Goal: Register for event/course

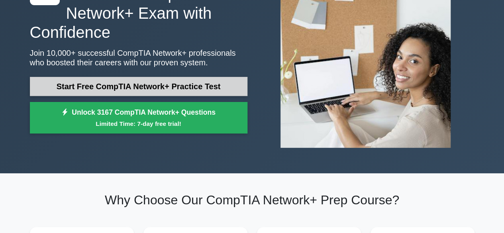
click at [175, 80] on link "Start Free CompTIA Network+ Practice Test" at bounding box center [138, 86] width 217 height 19
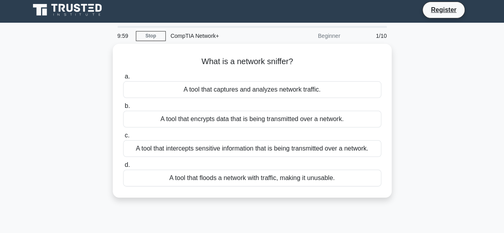
scroll to position [3, 0]
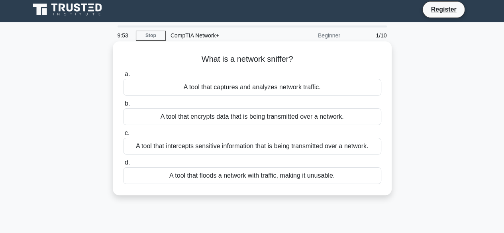
click at [318, 88] on div "A tool that captures and analyzes network traffic." at bounding box center [252, 87] width 258 height 17
click at [123, 77] on input "a. A tool that captures and analyzes network traffic." at bounding box center [123, 74] width 0 height 5
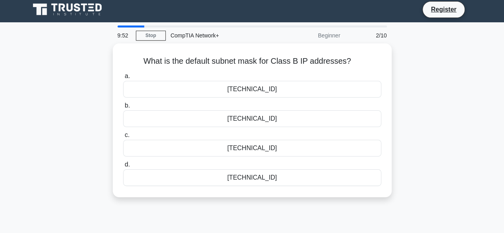
scroll to position [0, 0]
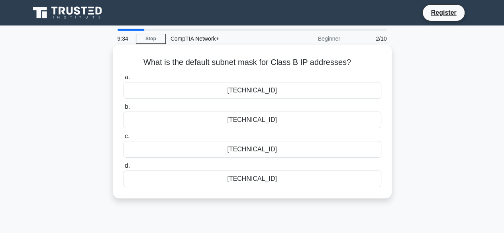
click at [282, 97] on div "255.255.0.0" at bounding box center [252, 90] width 258 height 17
click at [123, 80] on input "a. 255.255.0.0" at bounding box center [123, 77] width 0 height 5
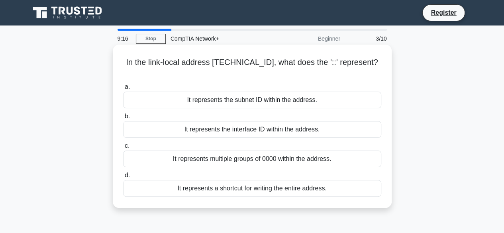
click at [257, 93] on div "It represents the subnet ID within the address." at bounding box center [252, 100] width 258 height 17
click at [123, 90] on input "a. It represents the subnet ID within the address." at bounding box center [123, 86] width 0 height 5
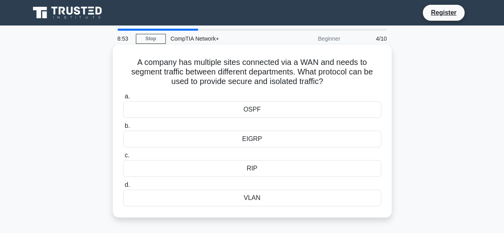
click at [255, 114] on div "OSPF" at bounding box center [252, 109] width 258 height 17
click at [123, 99] on input "a. OSPF" at bounding box center [123, 96] width 0 height 5
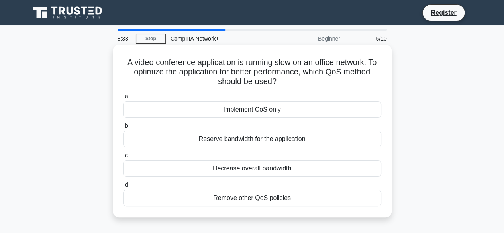
click at [242, 196] on div "Remove other QoS policies" at bounding box center [252, 198] width 258 height 17
click at [123, 188] on input "d. Remove other QoS policies" at bounding box center [123, 184] width 0 height 5
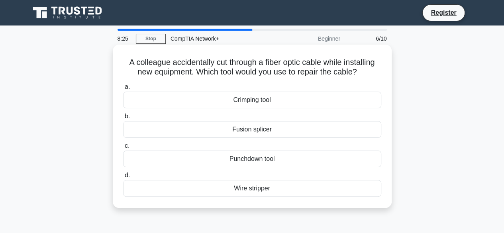
click at [253, 100] on div "Crimping tool" at bounding box center [252, 100] width 258 height 17
click at [123, 90] on input "a. Crimping tool" at bounding box center [123, 86] width 0 height 5
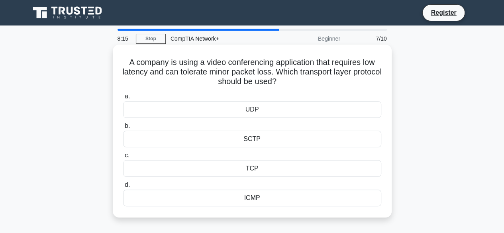
click at [268, 167] on div "TCP" at bounding box center [252, 168] width 258 height 17
click at [123, 158] on input "c. TCP" at bounding box center [123, 155] width 0 height 5
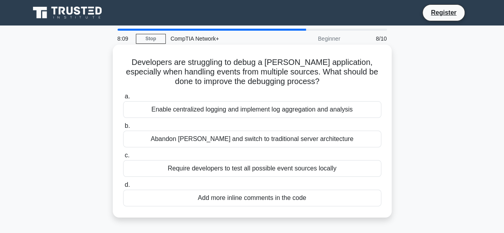
click at [210, 164] on div "Require developers to test all possible event sources locally" at bounding box center [252, 168] width 258 height 17
click at [123, 158] on input "c. Require developers to test all possible event sources locally" at bounding box center [123, 155] width 0 height 5
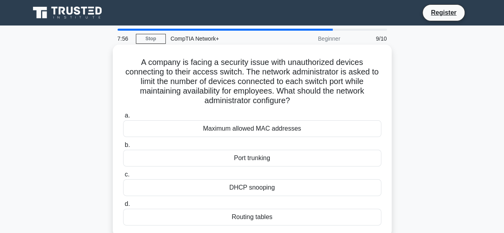
click at [255, 218] on div "Routing tables" at bounding box center [252, 217] width 258 height 17
click at [123, 207] on input "d. Routing tables" at bounding box center [123, 204] width 0 height 5
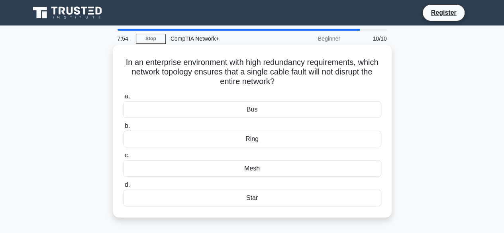
click at [261, 123] on label "b. Ring" at bounding box center [252, 134] width 258 height 26
click at [123, 123] on input "b. Ring" at bounding box center [123, 125] width 0 height 5
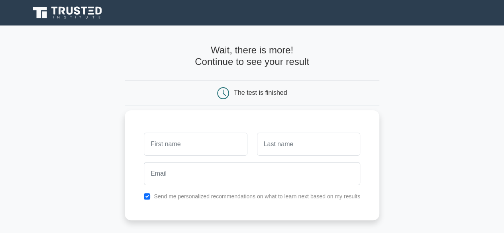
click at [177, 144] on input "text" at bounding box center [195, 144] width 103 height 23
type input "vinayak"
click at [287, 156] on div at bounding box center [308, 143] width 113 height 29
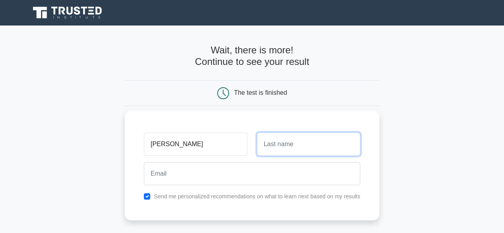
click at [285, 151] on input "text" at bounding box center [308, 144] width 103 height 23
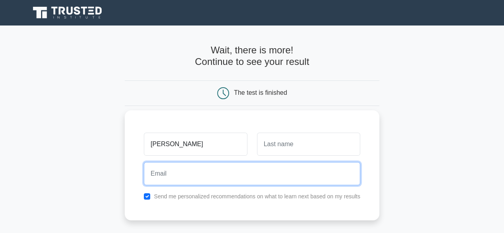
click at [233, 176] on input "email" at bounding box center [252, 173] width 216 height 23
type input "vv9544169@gmail.com"
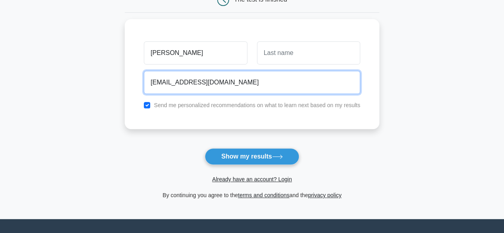
scroll to position [105, 0]
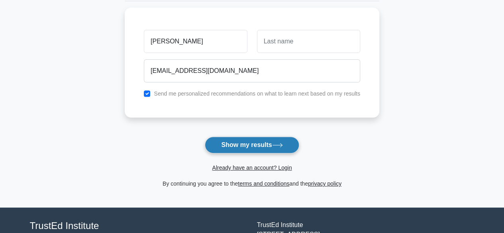
click at [235, 143] on button "Show my results" at bounding box center [252, 145] width 94 height 17
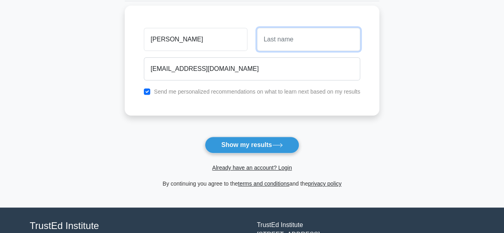
click at [274, 47] on input "text" at bounding box center [308, 39] width 103 height 23
type input "Vishwakarma"
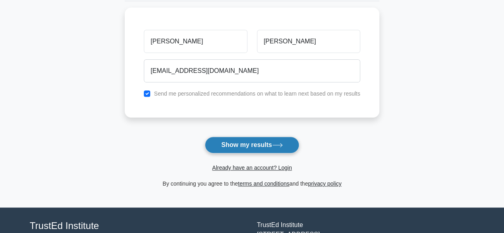
click at [270, 144] on button "Show my results" at bounding box center [252, 145] width 94 height 17
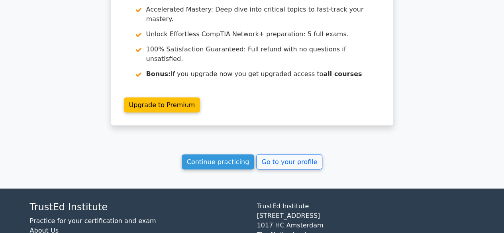
scroll to position [484, 0]
